Goal: Find specific page/section: Find specific page/section

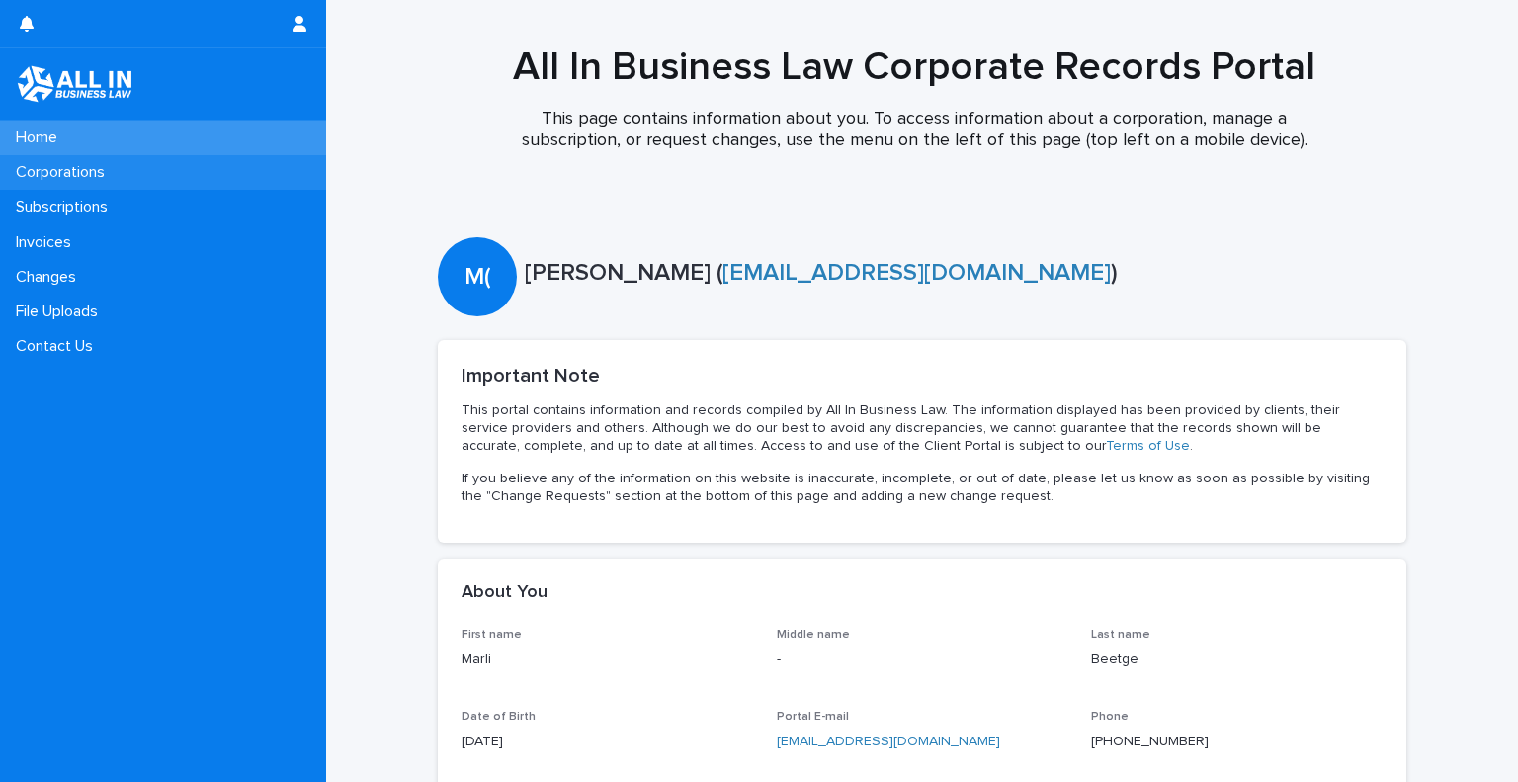
click at [65, 169] on p "Corporations" at bounding box center [64, 172] width 113 height 19
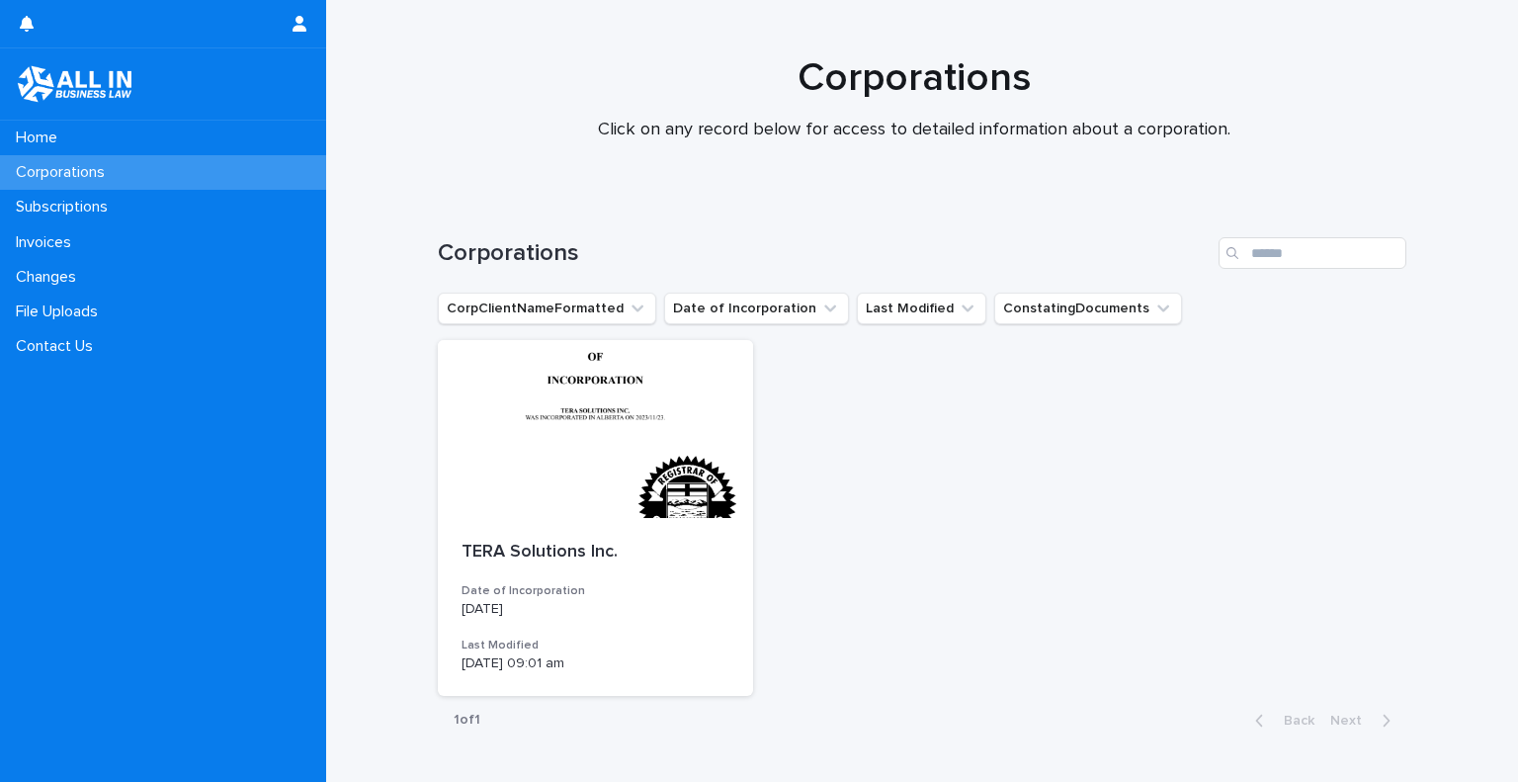
scroll to position [118, 0]
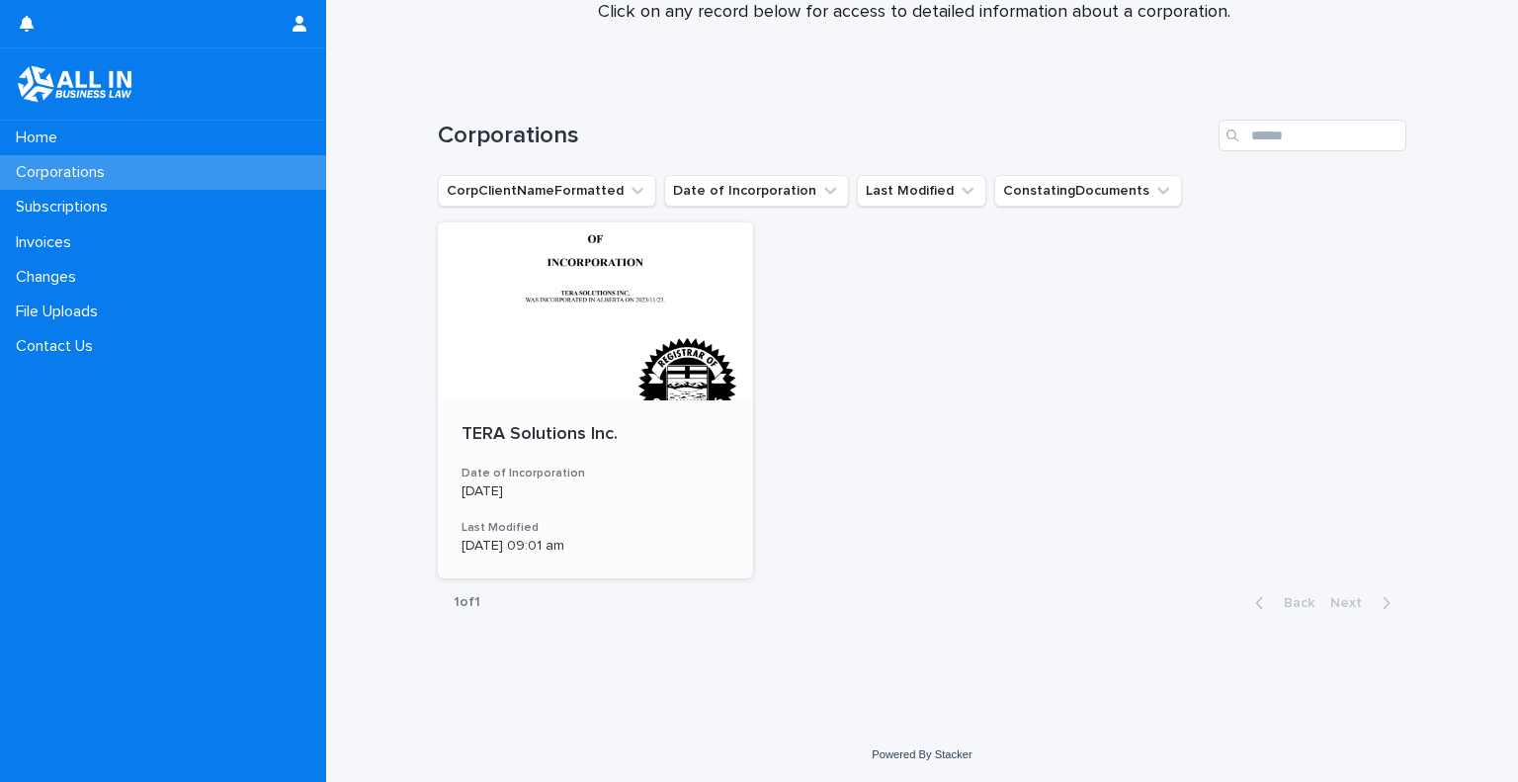
click at [526, 369] on div at bounding box center [595, 311] width 315 height 178
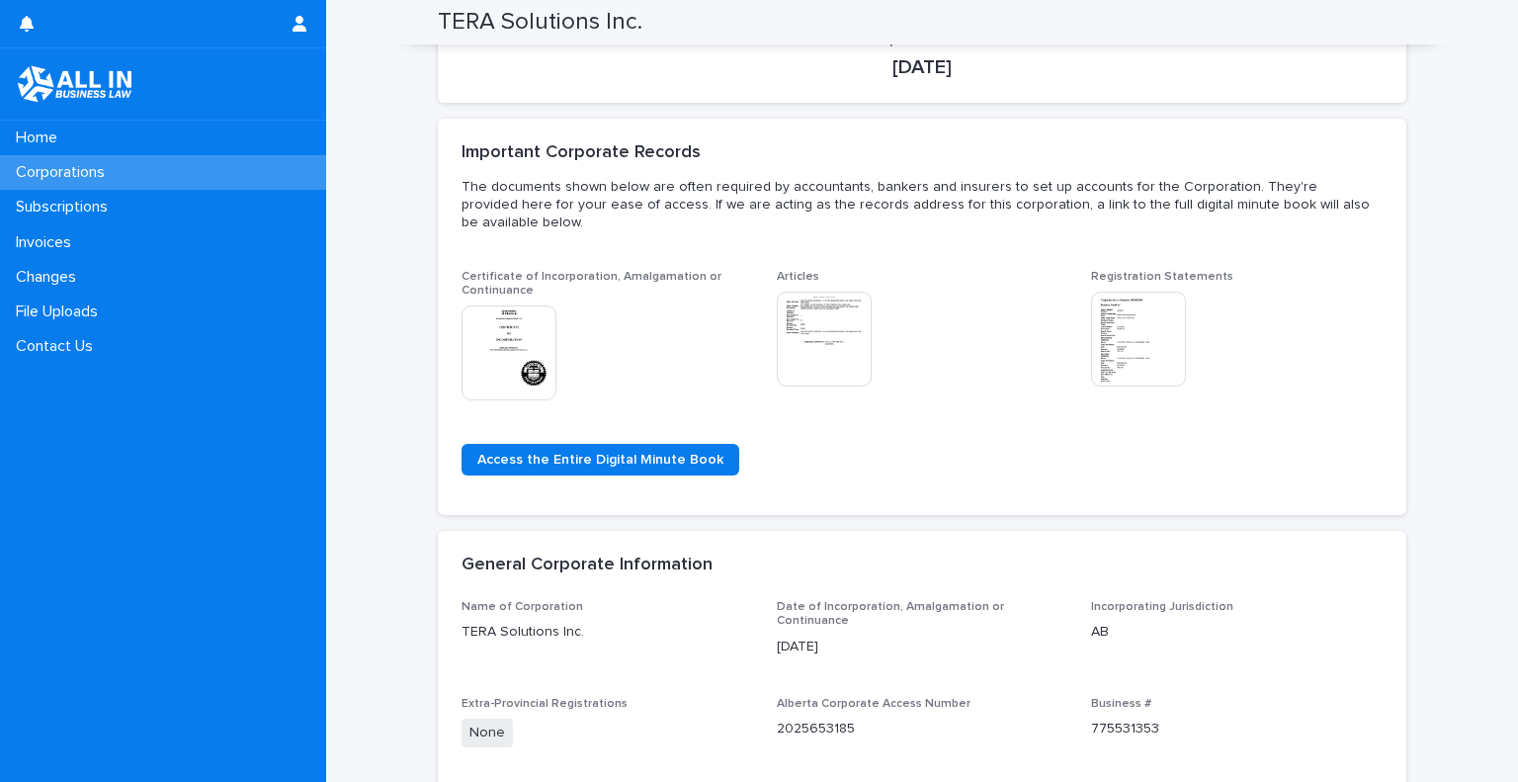
scroll to position [261, 0]
click at [538, 452] on span "Access the Entire Digital Minute Book" at bounding box center [600, 459] width 246 height 14
